Goal: Check status: Check status

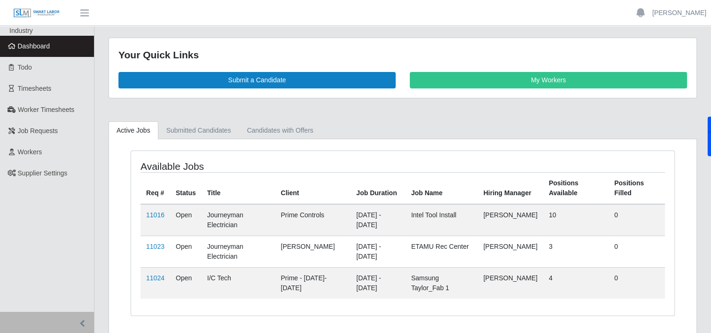
click at [148, 250] on td "11023" at bounding box center [155, 250] width 30 height 31
click at [156, 242] on link "11023" at bounding box center [155, 246] width 18 height 8
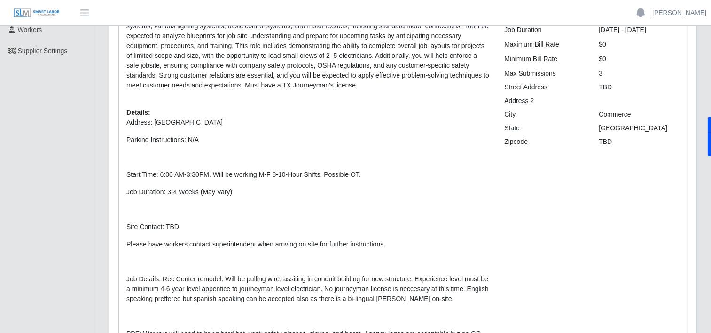
scroll to position [122, 0]
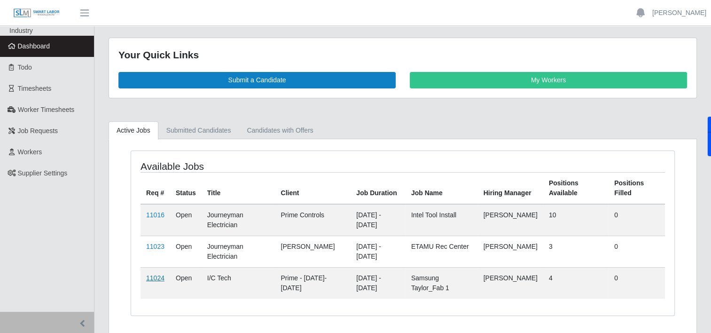
click at [154, 276] on link "11024" at bounding box center [155, 278] width 18 height 8
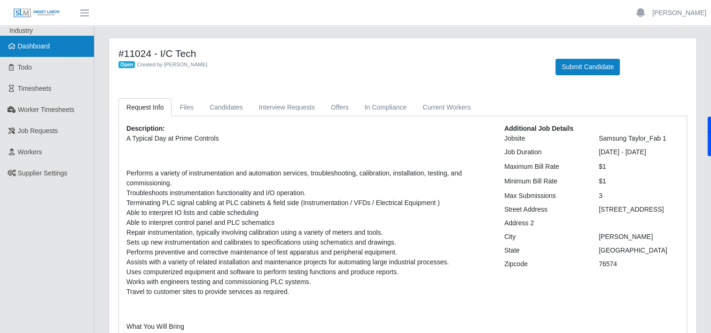
click at [24, 45] on span "Dashboard" at bounding box center [34, 46] width 32 height 8
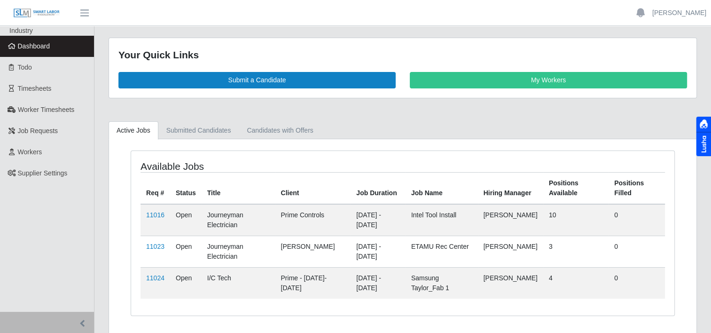
scroll to position [24, 0]
